Goal: Transaction & Acquisition: Subscribe to service/newsletter

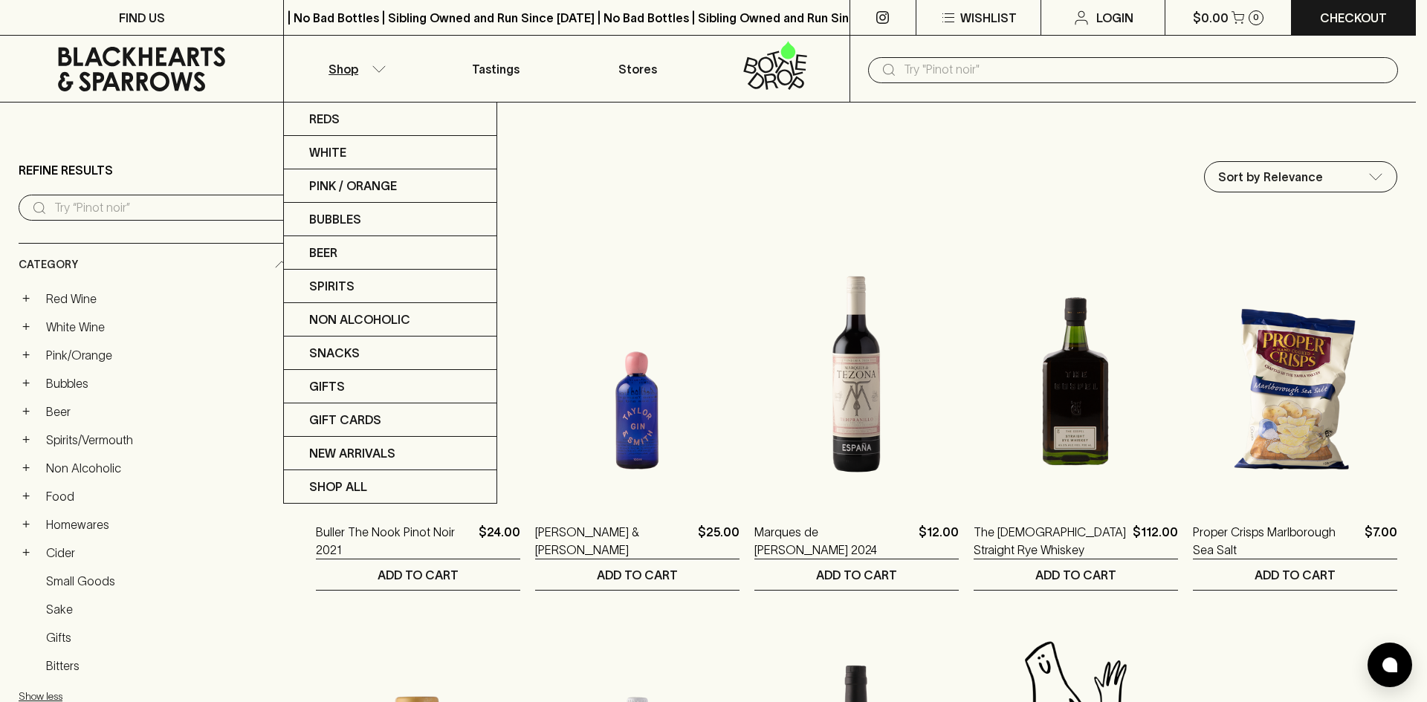
click at [668, 201] on div at bounding box center [713, 351] width 1427 height 702
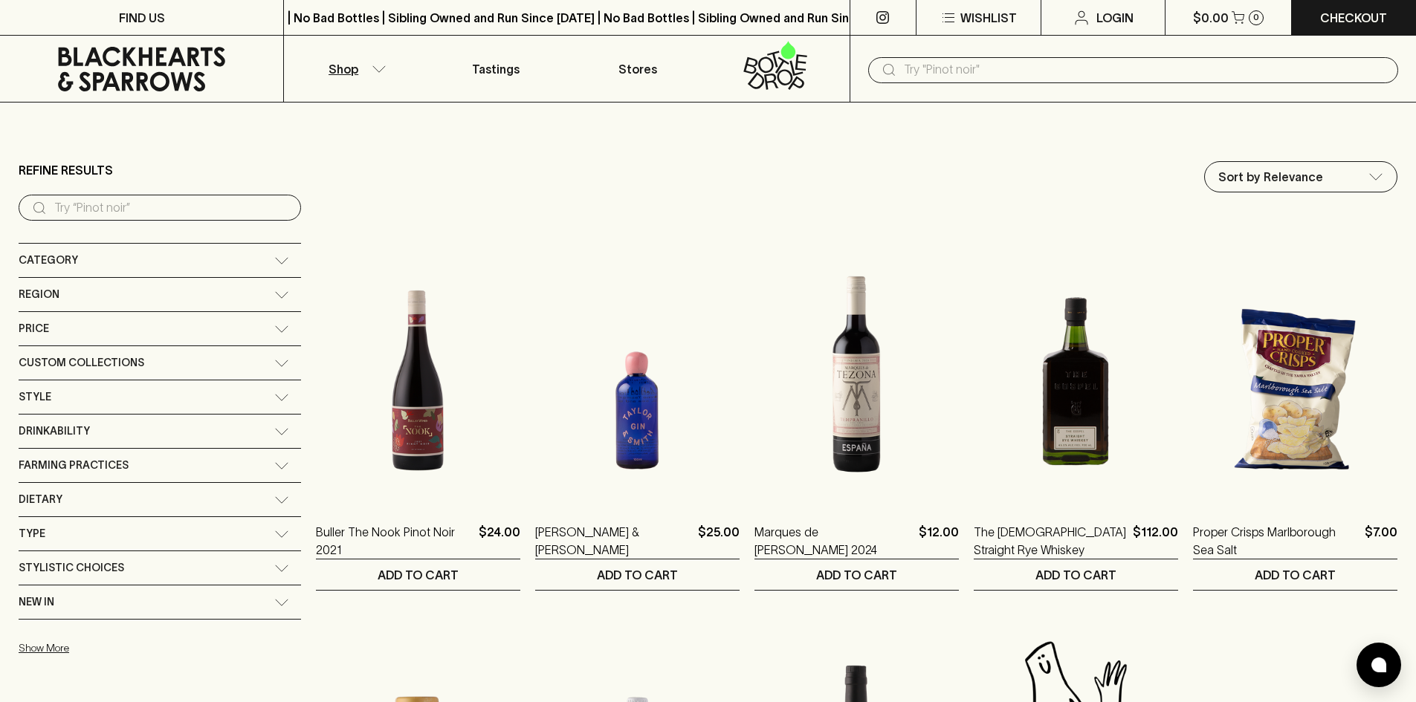
click at [363, 71] on button "Shop" at bounding box center [354, 69] width 141 height 66
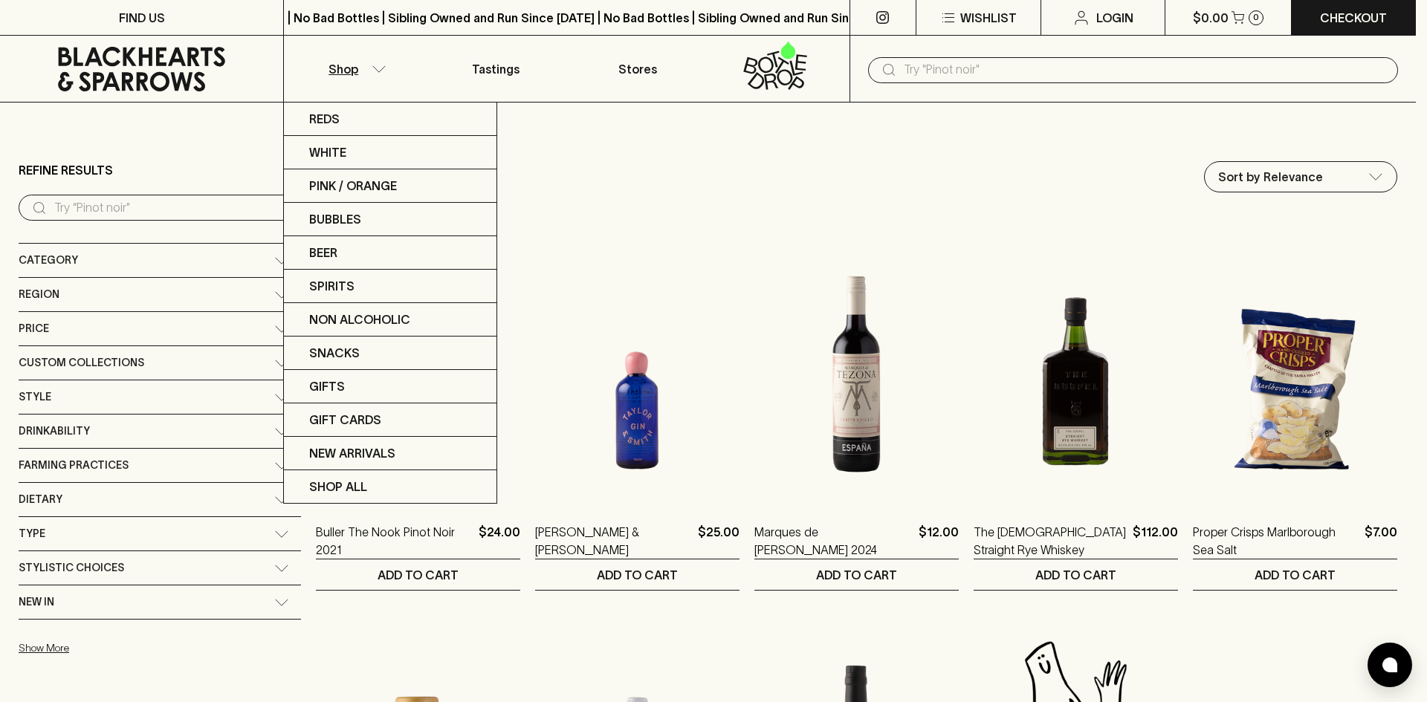
click at [172, 266] on div at bounding box center [713, 351] width 1427 height 702
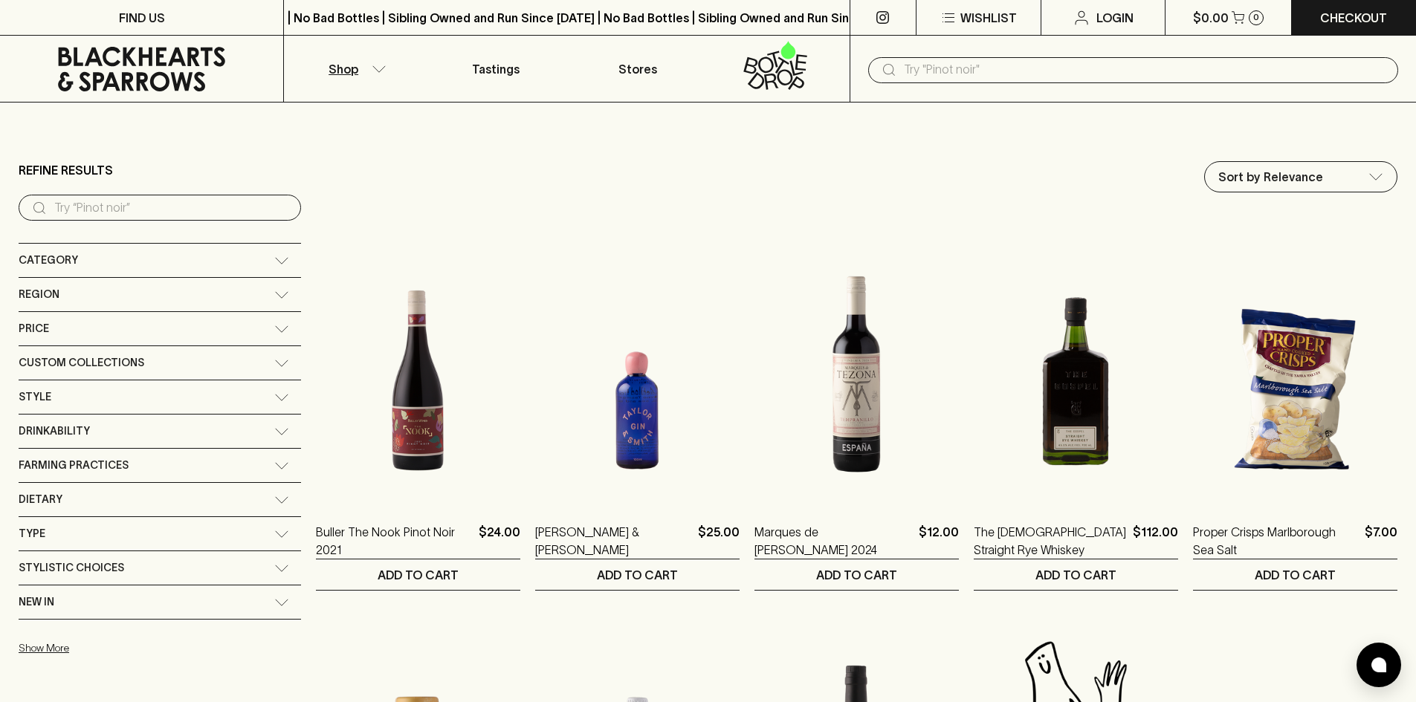
click at [190, 269] on div "Category" at bounding box center [160, 260] width 282 height 33
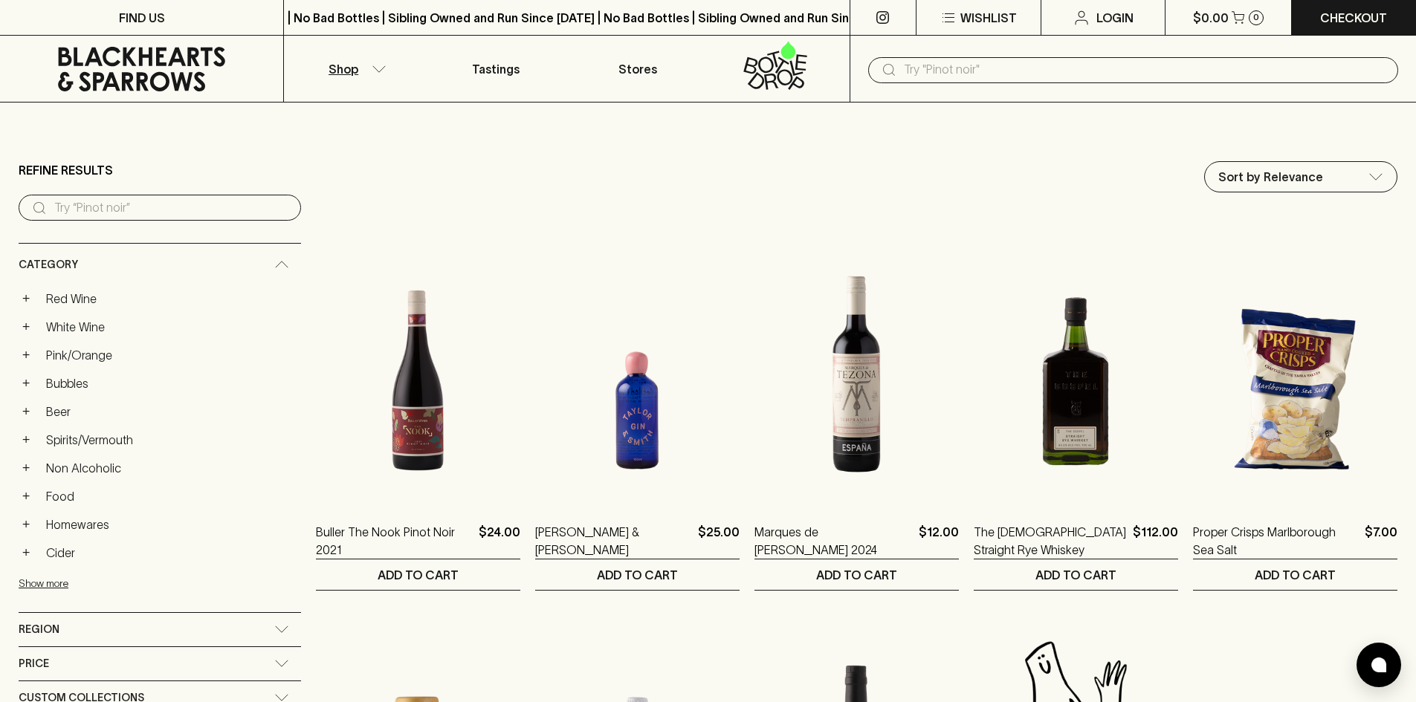
click at [330, 62] on p "Shop" at bounding box center [344, 69] width 30 height 18
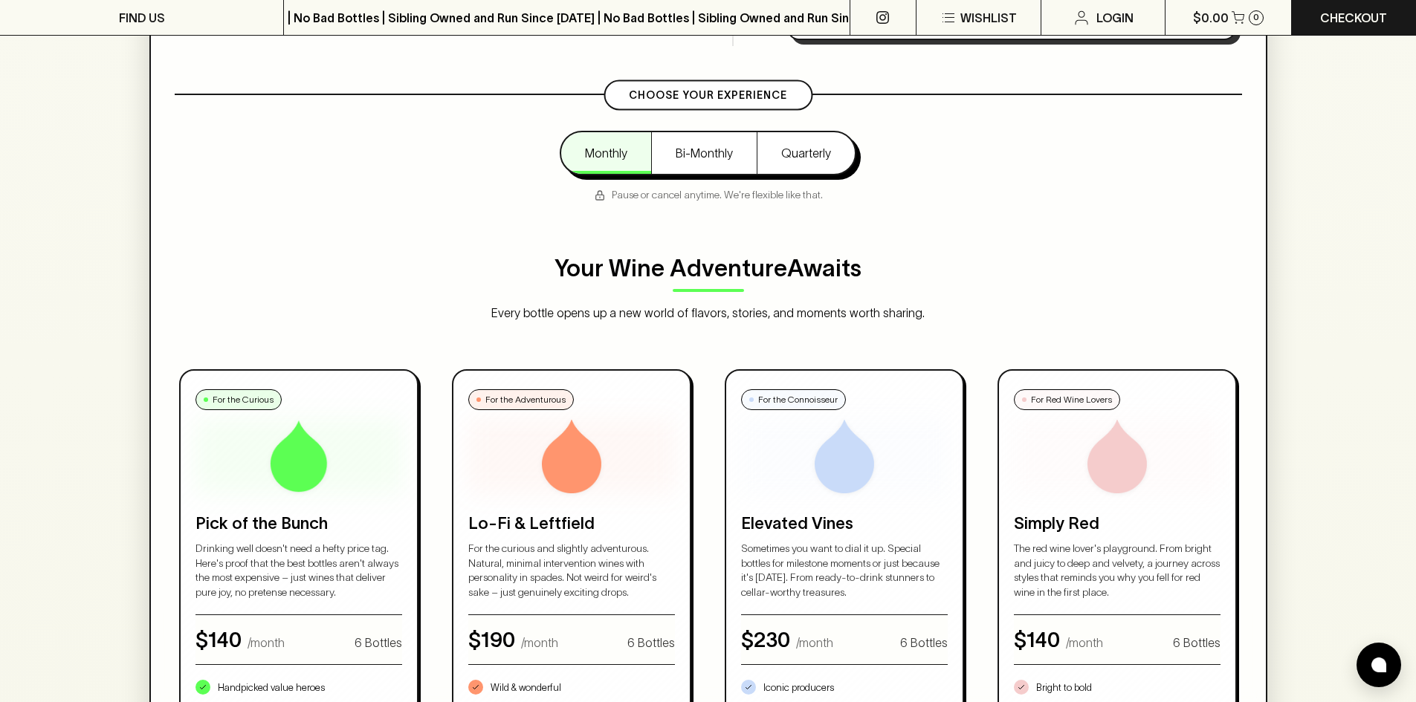
scroll to position [743, 0]
